Goal: Find specific page/section: Find specific page/section

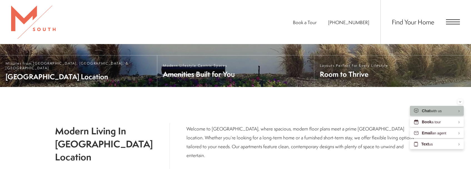
scroll to position [106, 0]
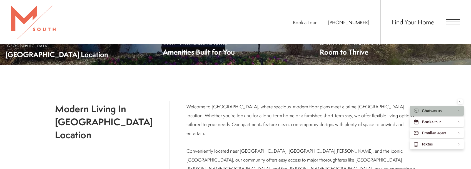
click at [453, 22] on span "Open Menu" at bounding box center [453, 22] width 14 height 1
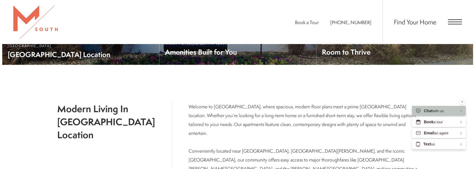
scroll to position [0, 0]
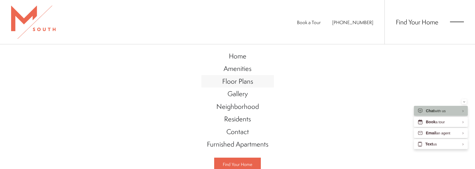
click at [247, 81] on span "Floor Plans" at bounding box center [237, 81] width 31 height 9
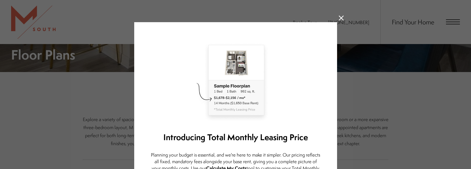
scroll to position [278, 0]
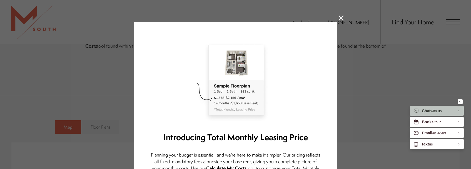
click at [341, 18] on icon at bounding box center [341, 18] width 5 height 5
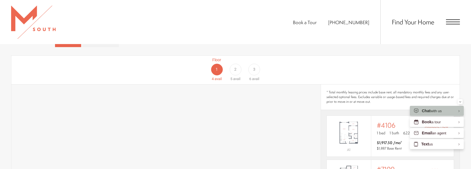
scroll to position [361, 0]
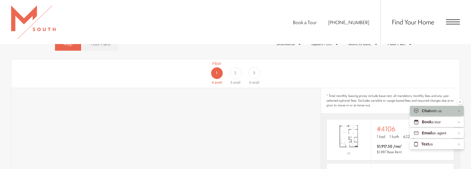
click at [234, 67] on div "2" at bounding box center [235, 73] width 12 height 12
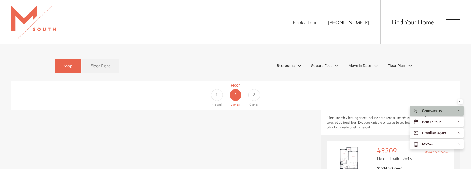
scroll to position [333, 0]
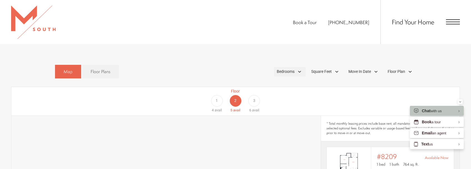
click at [297, 67] on div "Bedrooms" at bounding box center [290, 71] width 32 height 9
click at [106, 65] on link "Floor Plans" at bounding box center [100, 72] width 37 height 14
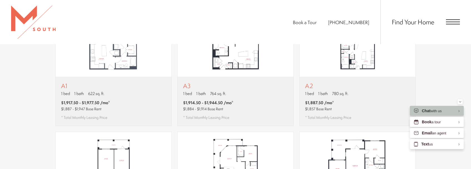
scroll to position [389, 0]
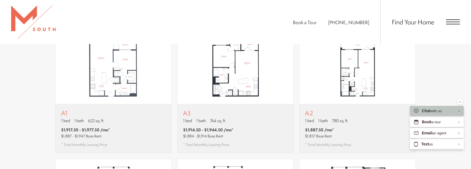
click at [449, 28] on div "Find Your Home" at bounding box center [419, 22] width 79 height 44
click at [451, 21] on span "Open Menu" at bounding box center [453, 21] width 14 height 5
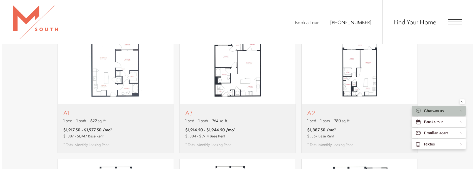
scroll to position [0, 0]
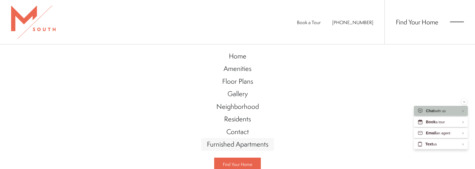
click at [222, 142] on span "Furnished Apartments" at bounding box center [237, 144] width 61 height 9
